Goal: Transaction & Acquisition: Purchase product/service

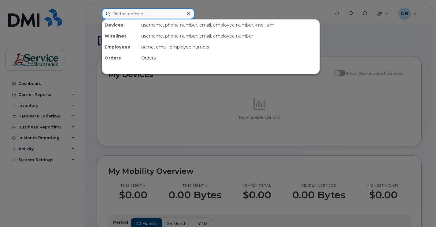
click at [119, 11] on input at bounding box center [148, 13] width 93 height 11
paste input "5068753916"
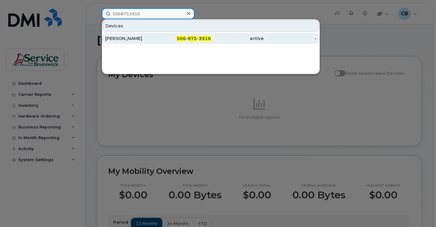
type input "5068753916"
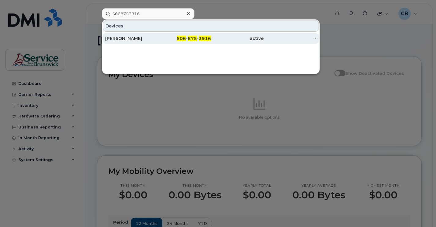
click at [129, 39] on div "[PERSON_NAME]" at bounding box center [131, 38] width 53 height 6
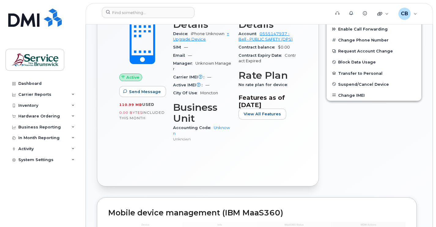
scroll to position [183, 0]
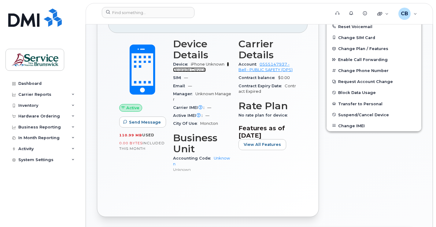
click at [189, 71] on link "+ Upgrade Device" at bounding box center [201, 67] width 56 height 10
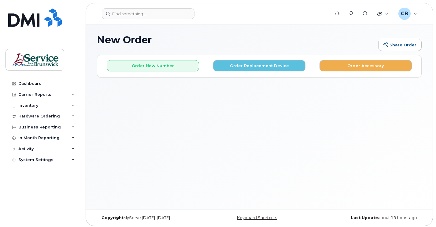
scroll to position [40, 0]
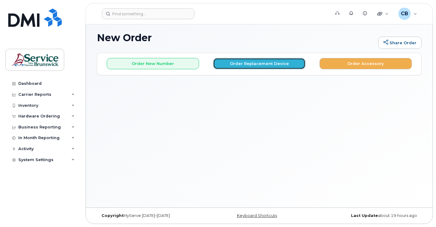
click at [241, 62] on button "Order Replacement Device" at bounding box center [259, 63] width 92 height 11
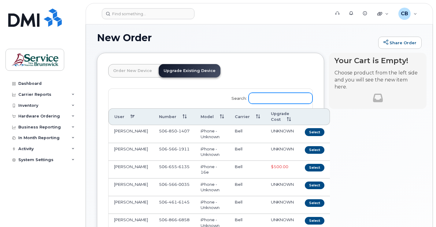
click at [258, 99] on input "Search:" at bounding box center [280, 98] width 64 height 11
paste input "5068753916"
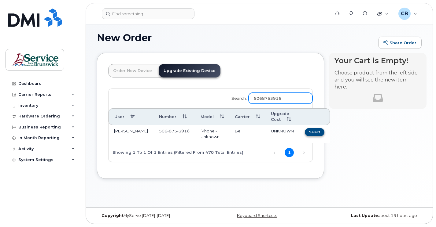
type input "5068753916"
click at [305, 133] on button "Select" at bounding box center [315, 132] width 20 height 8
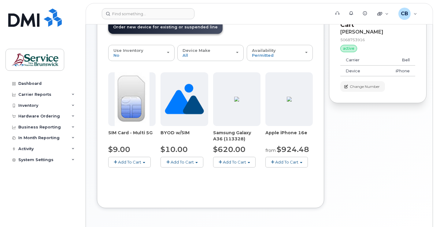
scroll to position [74, 0]
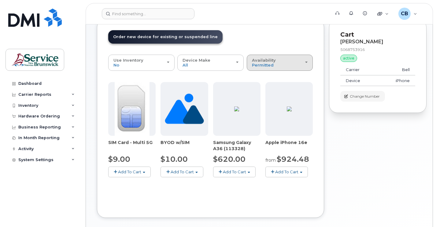
click at [305, 65] on div "Availability Permitted All" at bounding box center [280, 62] width 56 height 9
click at [257, 88] on label "All" at bounding box center [254, 86] width 13 height 7
click at [0, 0] on input "All" at bounding box center [0, 0] width 0 height 0
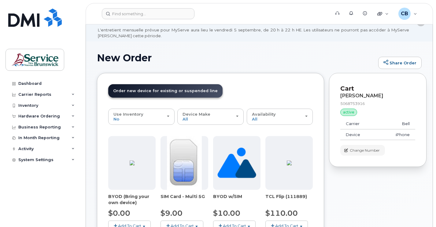
scroll to position [31, 0]
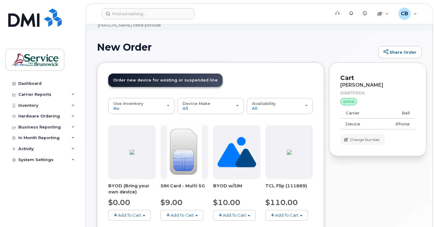
click at [125, 216] on span "Add To Cart" at bounding box center [129, 215] width 23 height 5
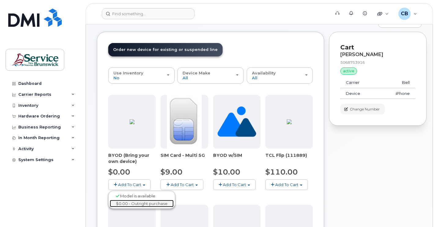
click at [129, 204] on link "$0.00 - Outright purchase" at bounding box center [142, 204] width 64 height 8
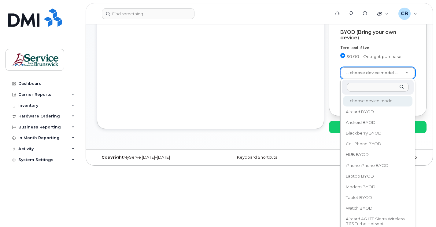
scroll to position [191, 0]
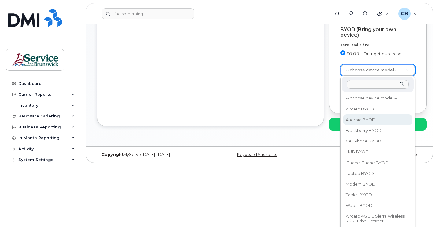
select select "2422"
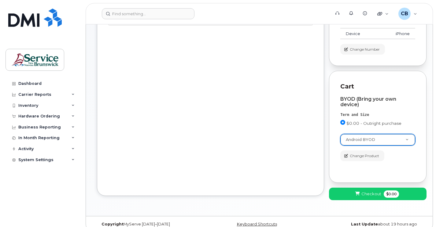
scroll to position [130, 0]
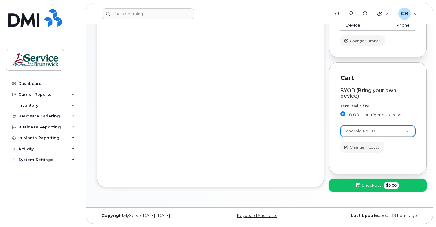
click at [369, 188] on span "Checkout" at bounding box center [371, 186] width 20 height 6
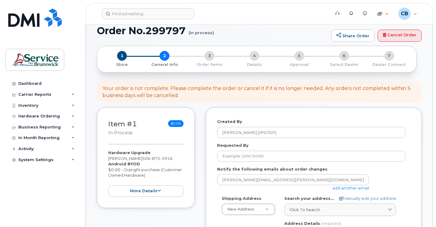
scroll to position [61, 0]
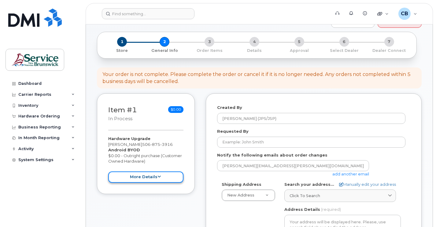
click at [140, 179] on button "more details" at bounding box center [145, 177] width 75 height 11
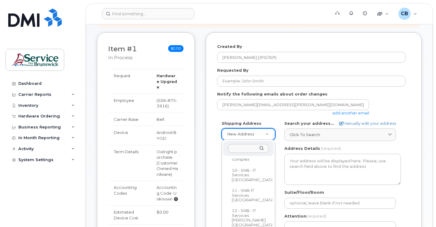
scroll to position [266, 0]
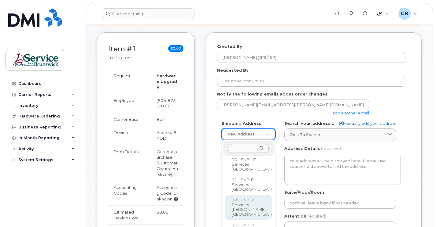
select select
type textarea "105-1600 Main St Moncton New Brunswick E1E 1G5"
type input "Fred Doiron/Jeff McIntyre"
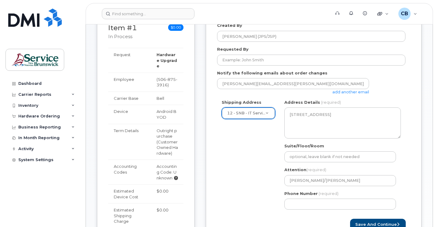
scroll to position [153, 0]
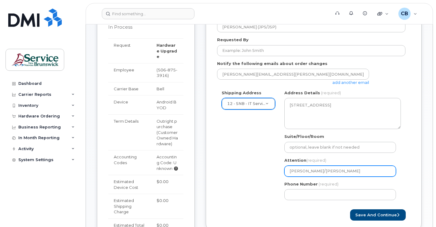
click at [312, 171] on input "Fred Doiron/Jeff McIntyre" at bounding box center [340, 171] width 112 height 11
drag, startPoint x: 312, startPoint y: 171, endPoint x: 282, endPoint y: 172, distance: 29.7
click at [282, 172] on div "NB Moncton Search your address... Manually edit your address Click to search No…" at bounding box center [343, 147] width 126 height 115
select select
type input "S/Jeff McIntyre"
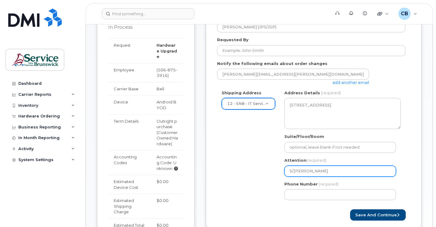
select select
type input "Se/Jeff McIntyre"
select select
type input "Seb/Jeff McIntyre"
select select
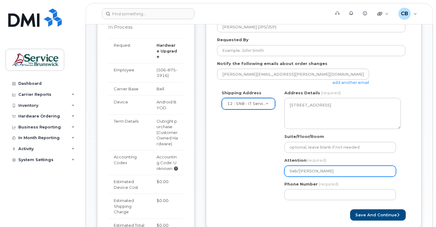
type input "Seba/Jeff McIntyre"
select select
type input "Sebas/Jeff McIntyre"
select select
type input "Sebast/Jeff McIntyre"
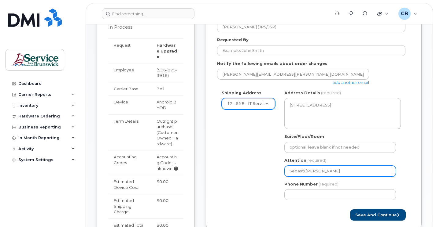
select select
type input "Sebasti/Jeff McIntyre"
select select
type input "Sebastie/Jeff McIntyre"
select select
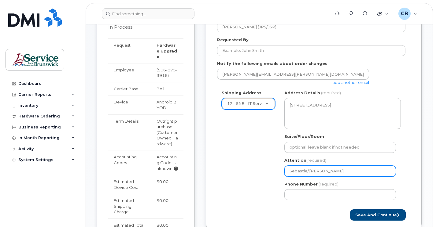
type input "Sebastien/Jeff McIntyre"
select select
type input "Sebastien /Jeff McIntyre"
select select
type input "Sebastien B/Jeff McIntyre"
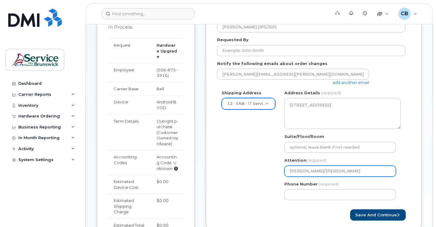
select select
type input "Sebastien Be/Jeff McIntyre"
select select
type input "Sebastien Ber/Jeff McIntyre"
select select
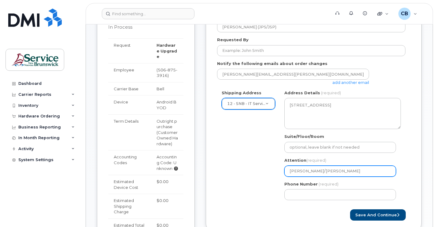
type input "Sebastien Bern/Jeff McIntyre"
select select
type input "Sebastien Berna/Jeff McIntyre"
select select
type input "Sebastien Bernar/Jeff McIntyre"
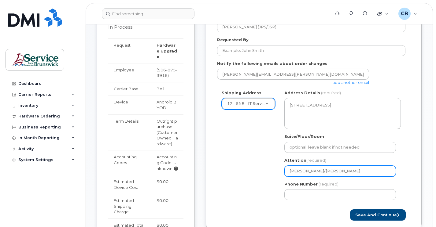
select select
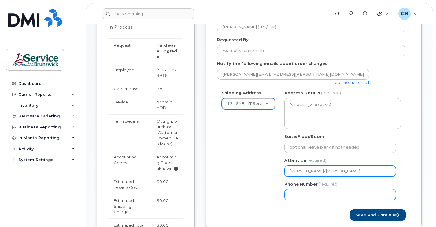
type input "[PERSON_NAME]/[PERSON_NAME]"
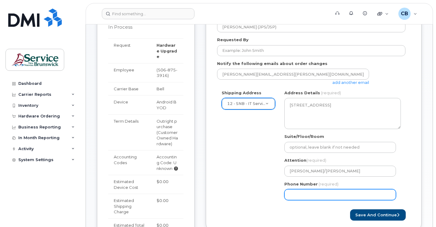
click at [292, 195] on input "Phone Number" at bounding box center [340, 194] width 112 height 11
type input "5064444461"
select select
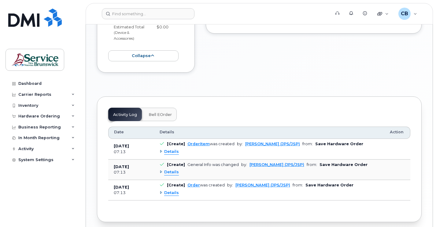
scroll to position [275, 0]
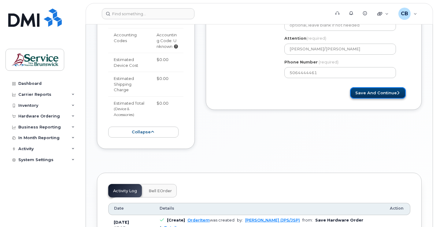
click at [397, 92] on icon "submit" at bounding box center [398, 93] width 2 height 4
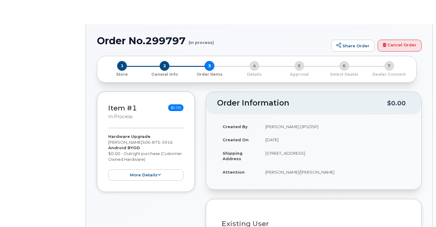
type input "[PERSON_NAME]"
radio input "true"
select select
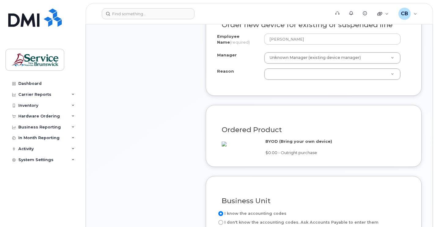
scroll to position [306, 0]
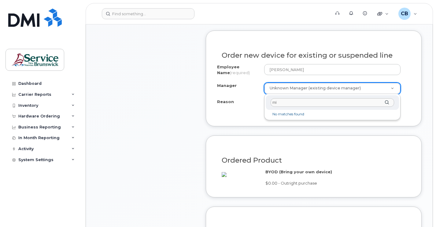
type input "m"
type input "[PERSON_NAME]"
click at [386, 103] on div "Manager [PERSON_NAME]" at bounding box center [331, 102] width 133 height 15
drag, startPoint x: 300, startPoint y: 102, endPoint x: 245, endPoint y: 104, distance: 54.8
click at [245, 104] on body "Support Alerts Knowledge Base Quicklinks Suspend / Cancel Device Change SIM Car…" at bounding box center [218, 178] width 436 height 968
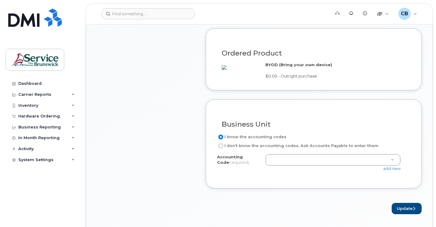
scroll to position [428, 0]
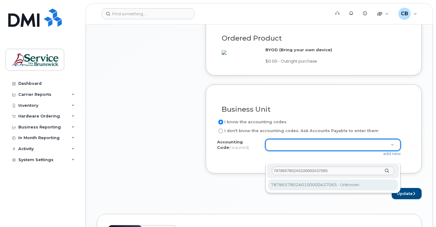
type input "7878657802A0100000A37065"
select select "7878657802A0100000A37065"
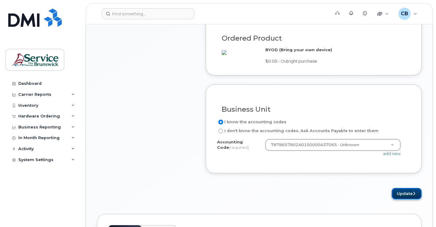
click at [407, 199] on button "Update" at bounding box center [406, 193] width 30 height 11
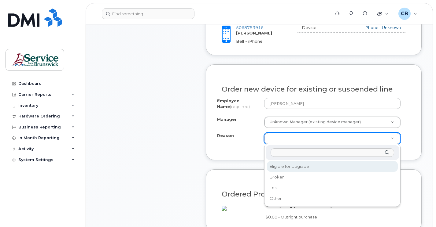
scroll to position [282, 0]
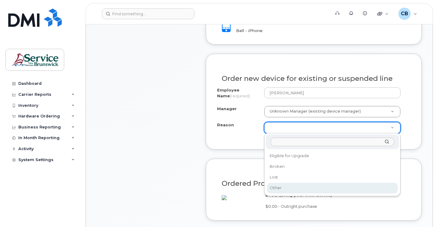
select select "other"
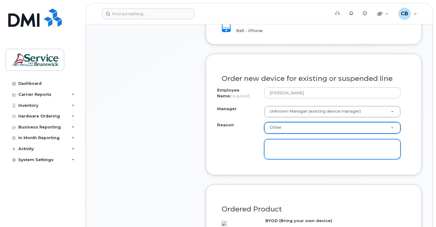
click at [278, 142] on textarea at bounding box center [332, 149] width 136 height 20
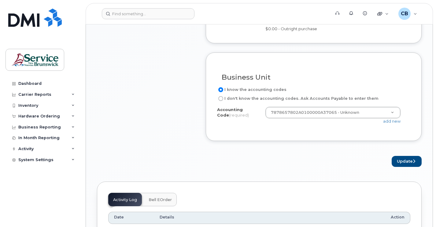
scroll to position [496, 0]
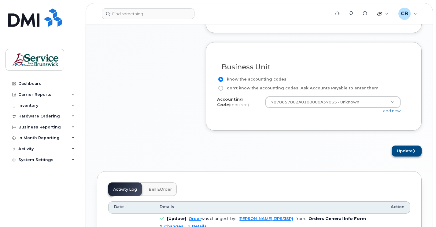
type textarea "Current phone does not meet security requirements"
click at [403, 157] on button "Update" at bounding box center [406, 151] width 30 height 11
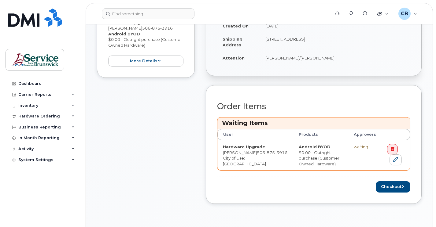
scroll to position [214, 0]
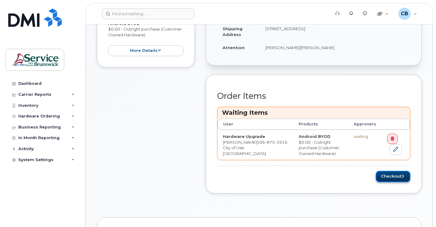
click at [385, 177] on button "Checkout" at bounding box center [392, 176] width 35 height 11
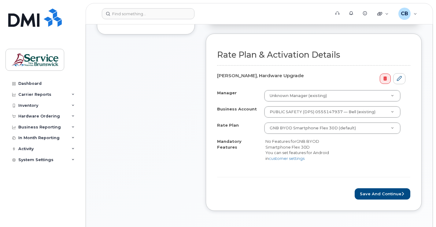
scroll to position [214, 0]
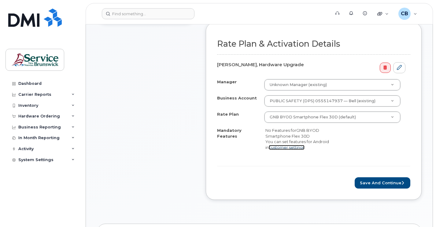
click at [291, 147] on link "customer settings" at bounding box center [287, 147] width 36 height 5
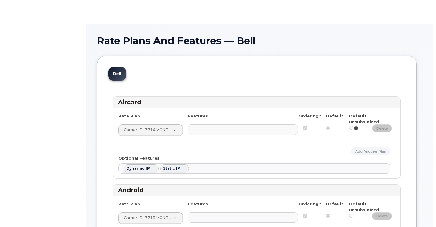
select select
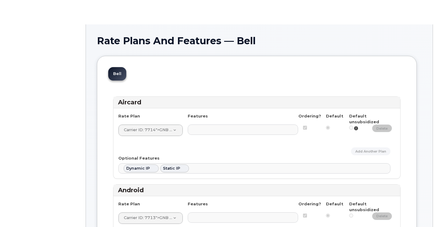
select select
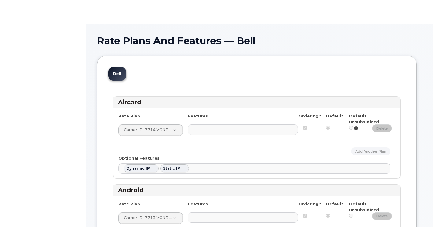
select select
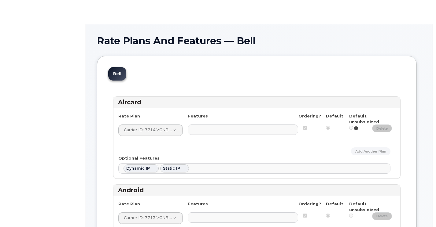
select select
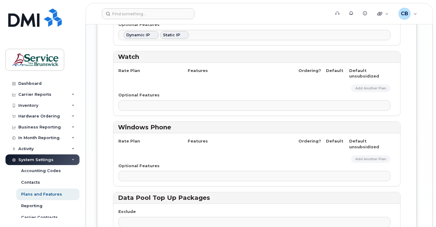
scroll to position [1287, 0]
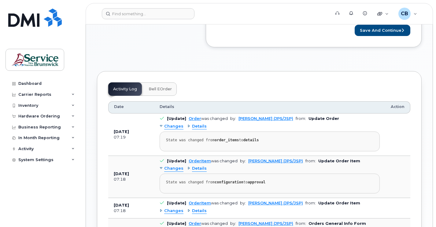
scroll to position [244, 0]
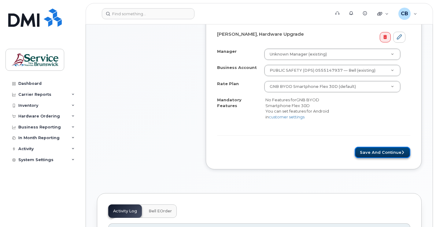
click at [384, 154] on button "Save and Continue" at bounding box center [382, 152] width 56 height 11
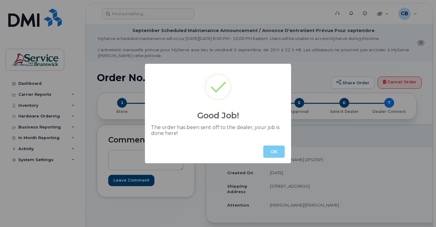
click at [278, 155] on button "OK" at bounding box center [273, 152] width 21 height 12
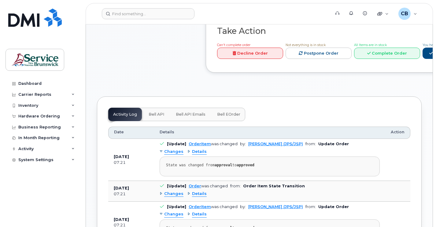
scroll to position [367, 0]
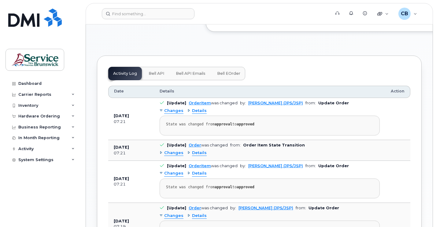
click at [228, 76] on span "Bell eOrder" at bounding box center [228, 73] width 23 height 5
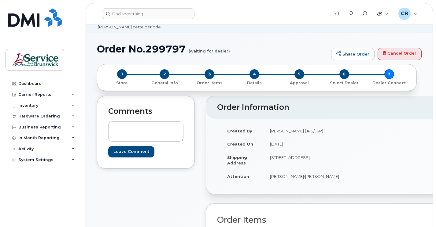
scroll to position [0, 0]
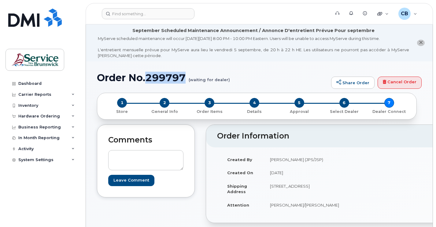
drag, startPoint x: 186, startPoint y: 75, endPoint x: 149, endPoint y: 78, distance: 37.7
click at [149, 78] on h1 "Order No.299797 (waiting for dealer)" at bounding box center [212, 77] width 231 height 11
copy h1 "299797"
